Goal: Task Accomplishment & Management: Manage account settings

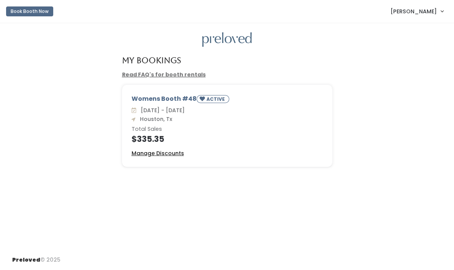
click at [162, 149] on u "Manage Discounts" at bounding box center [158, 153] width 52 height 8
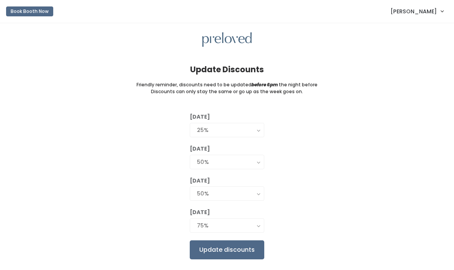
click at [413, 13] on span "[PERSON_NAME]" at bounding box center [414, 11] width 46 height 8
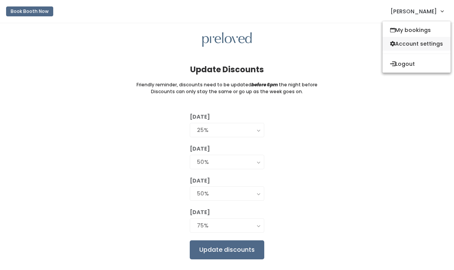
click at [415, 47] on link "Account settings" at bounding box center [417, 44] width 68 height 14
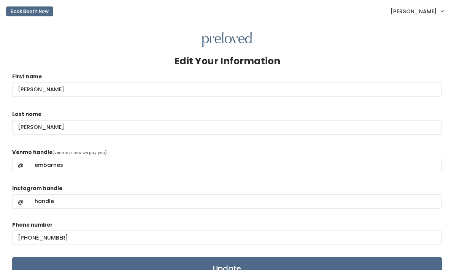
click at [236, 38] on img at bounding box center [226, 39] width 49 height 15
click at [227, 33] on img at bounding box center [226, 39] width 49 height 15
click at [408, 16] on span "[PERSON_NAME]" at bounding box center [414, 11] width 46 height 8
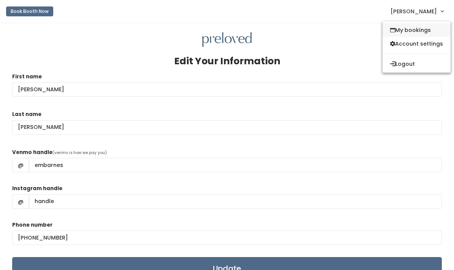
click at [417, 29] on link "My bookings" at bounding box center [417, 30] width 68 height 14
